Goal: Ask a question

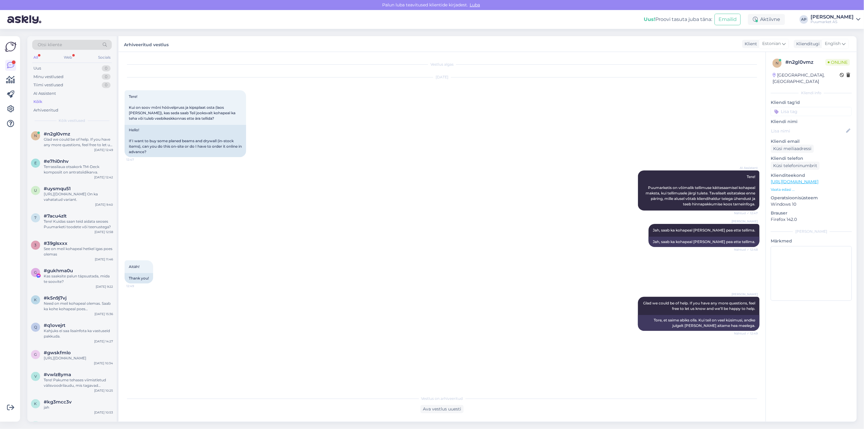
click at [56, 73] on div "Minu vestlused 0" at bounding box center [72, 77] width 80 height 9
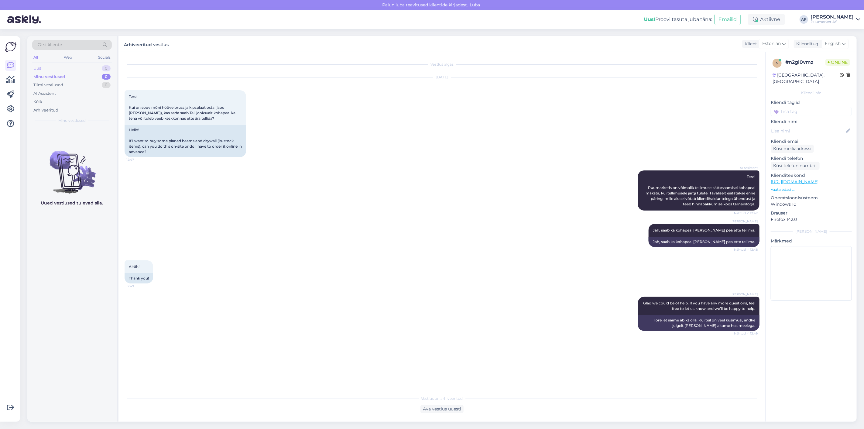
click at [63, 67] on div "Uus 0" at bounding box center [72, 68] width 80 height 9
drag, startPoint x: 145, startPoint y: 108, endPoint x: 218, endPoint y: 108, distance: 72.3
click at [218, 108] on span "Tere! Kui on soov mõni höövelpruss ja kipsplaat osta (laos [PERSON_NAME]), kas …" at bounding box center [183, 107] width 108 height 26
click at [201, 123] on div "Tere! Kui on soov mõni höövelpruss ja kipsplaat osta (laos [PERSON_NAME]), kas …" at bounding box center [186, 107] width 122 height 35
click at [75, 92] on div "AI Assistent" at bounding box center [72, 93] width 80 height 9
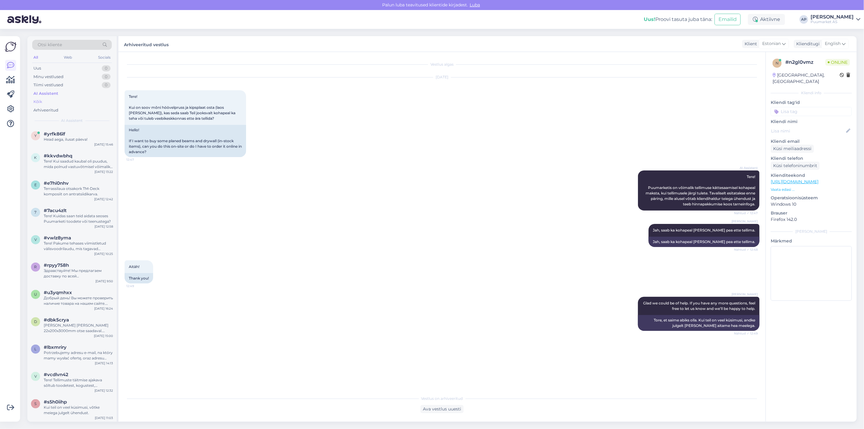
click at [62, 101] on div "Kõik" at bounding box center [72, 102] width 80 height 9
click at [64, 139] on div "Head aega, ilusat päeva!" at bounding box center [78, 139] width 69 height 5
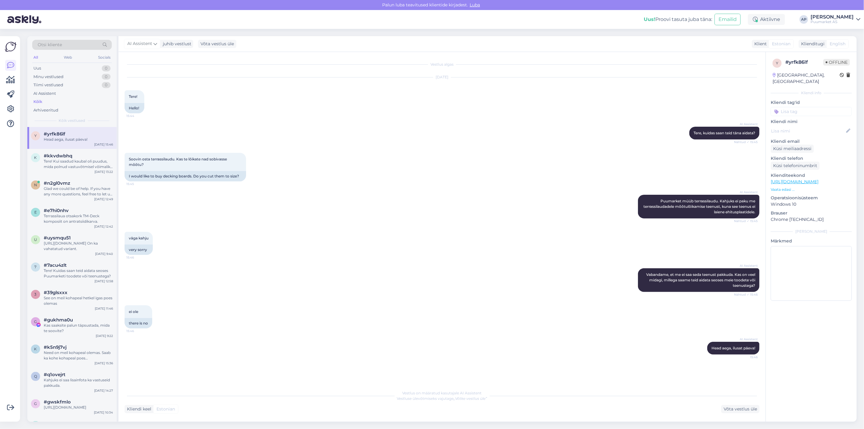
click at [737, 402] on div "Vestlus on määratud kasutajale AI Assistent Vestluse ülevõtmiseks vajutage „Võt…" at bounding box center [442, 400] width 635 height 26
click at [735, 404] on div "Vestlus on määratud kasutajale AI Assistent Vestluse ülevõtmiseks vajutage „Võt…" at bounding box center [442, 400] width 635 height 26
drag, startPoint x: 139, startPoint y: 158, endPoint x: 287, endPoint y: 159, distance: 148.3
click at [287, 159] on div "Soovin osta terrassilaudu. Kas te lõikate nad sobivasse mõõtu? 15:45 I would li…" at bounding box center [442, 167] width 635 height 42
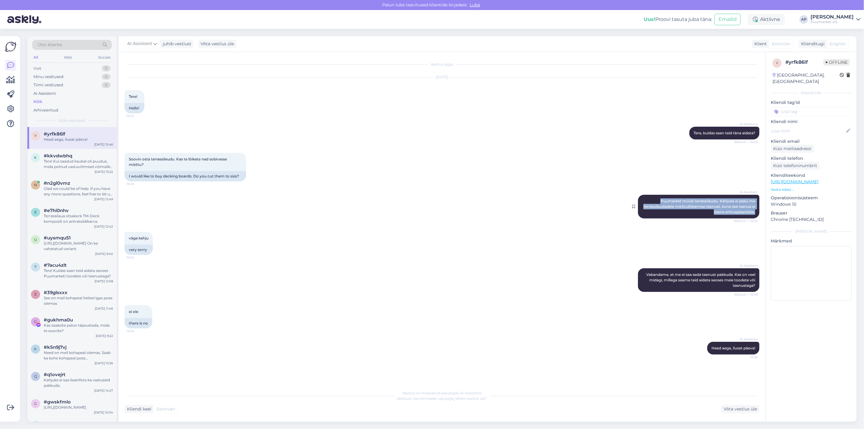
drag, startPoint x: 655, startPoint y: 200, endPoint x: 759, endPoint y: 213, distance: 104.8
click at [759, 213] on div "AI Assistent Puumarket müüb terrassilaudu. Kahjuks ei paku me terrassilaudadele…" at bounding box center [699, 207] width 122 height 24
click at [396, 190] on div "AI Assistent Puumarket müüb terrassilaudu. Kahjuks ei paku me terrassilaudadele…" at bounding box center [442, 206] width 635 height 37
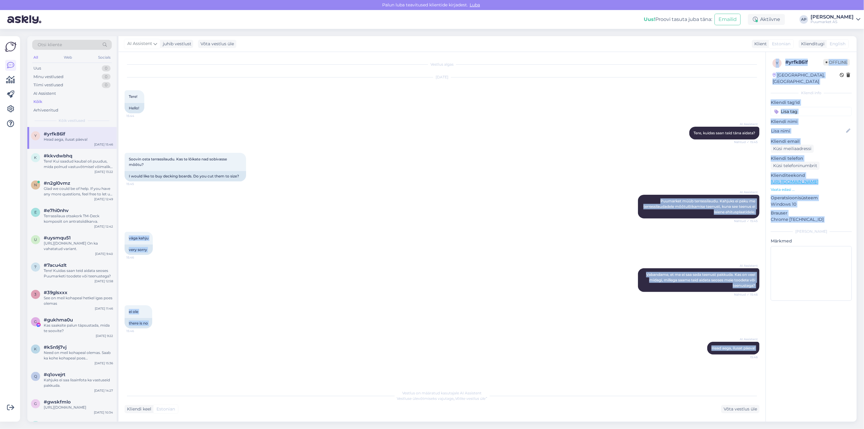
drag, startPoint x: 650, startPoint y: 199, endPoint x: 780, endPoint y: 224, distance: 133.0
click at [780, 224] on div "Vestlus algas [DATE] Tere! 15:44 Hello! AI Assistent [PERSON_NAME], kuidas saan…" at bounding box center [488, 237] width 738 height 370
click at [524, 192] on div "AI Assistent Puumarket müüb terrassilaudu. Kahjuks ei paku me terrassilaudadele…" at bounding box center [442, 206] width 635 height 37
